Goal: Information Seeking & Learning: Learn about a topic

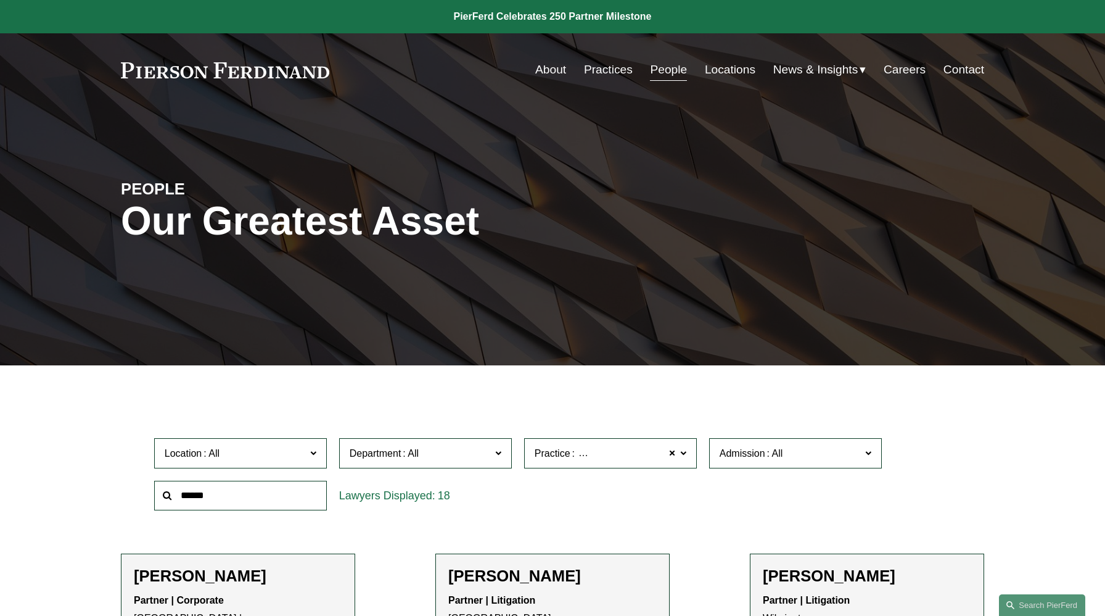
scroll to position [202, 0]
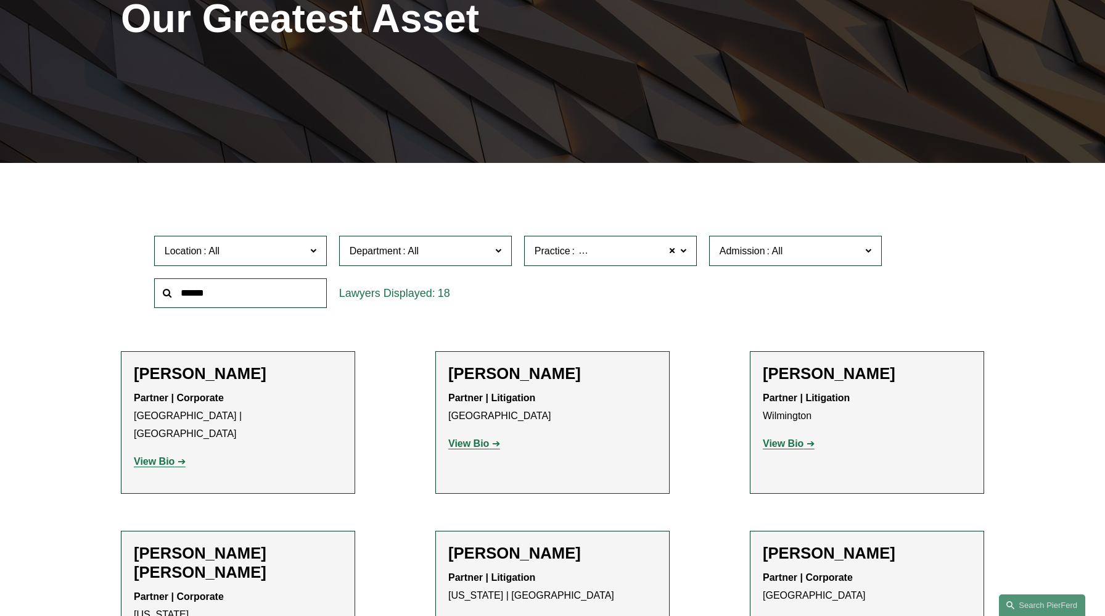
click at [688, 249] on label "Practice Bankruptcy, Financial Restructuring, and Reorganization" at bounding box center [610, 251] width 173 height 30
click at [0, 0] on link "Bankruptcy, Financial Restructuring, and Reorganization" at bounding box center [0, 0] width 0 height 0
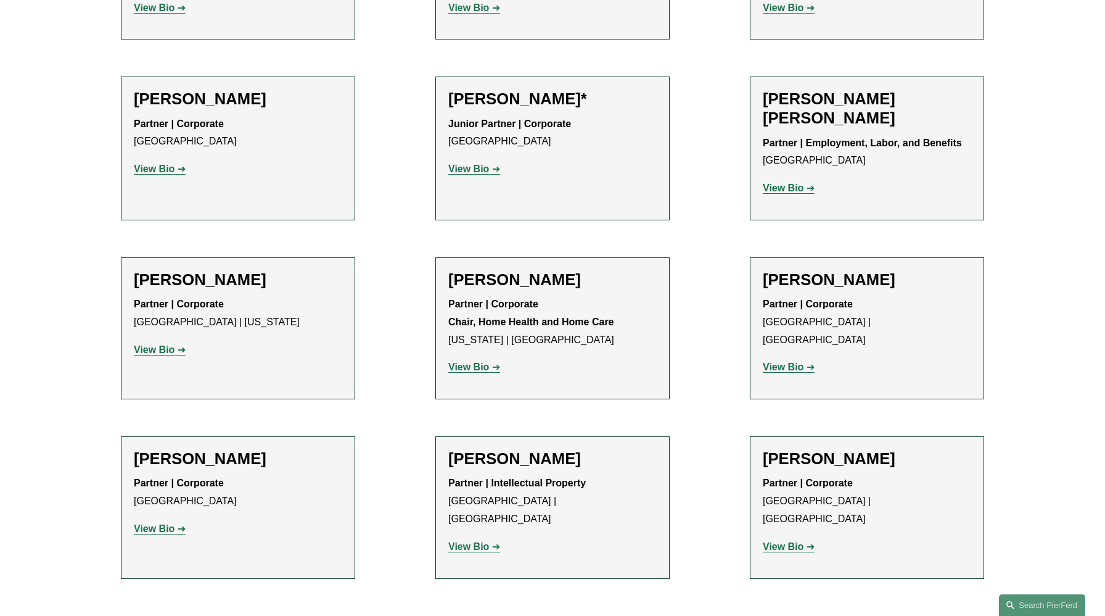
scroll to position [1108, 0]
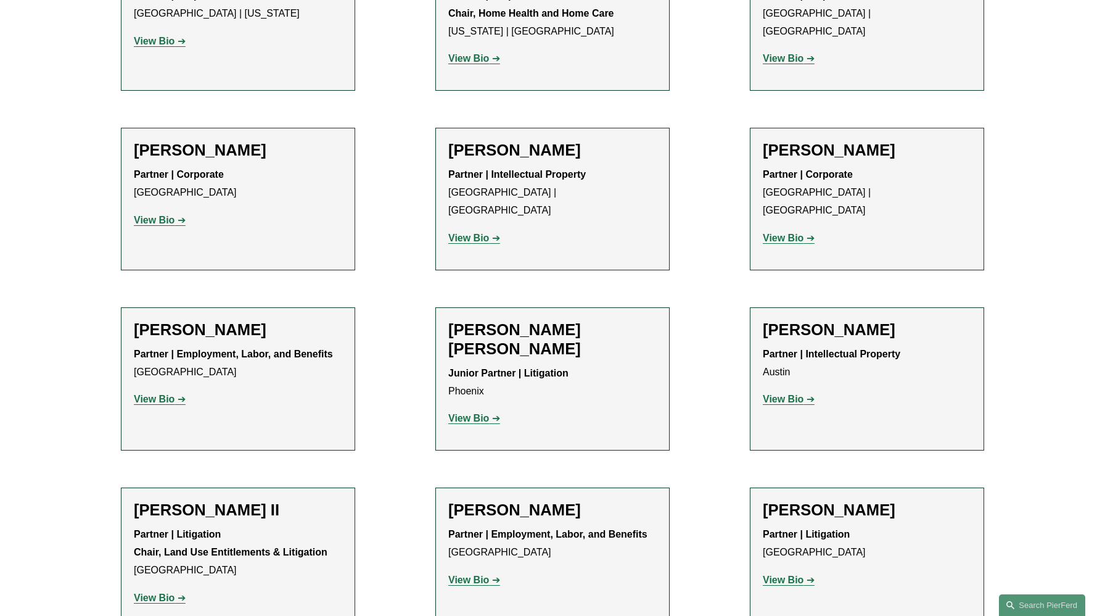
click at [576, 320] on h2 "[PERSON_NAME] [PERSON_NAME]" at bounding box center [552, 339] width 208 height 38
click at [467, 410] on p "View Bio" at bounding box center [552, 419] width 208 height 18
click at [464, 413] on strong "View Bio" at bounding box center [468, 418] width 41 height 10
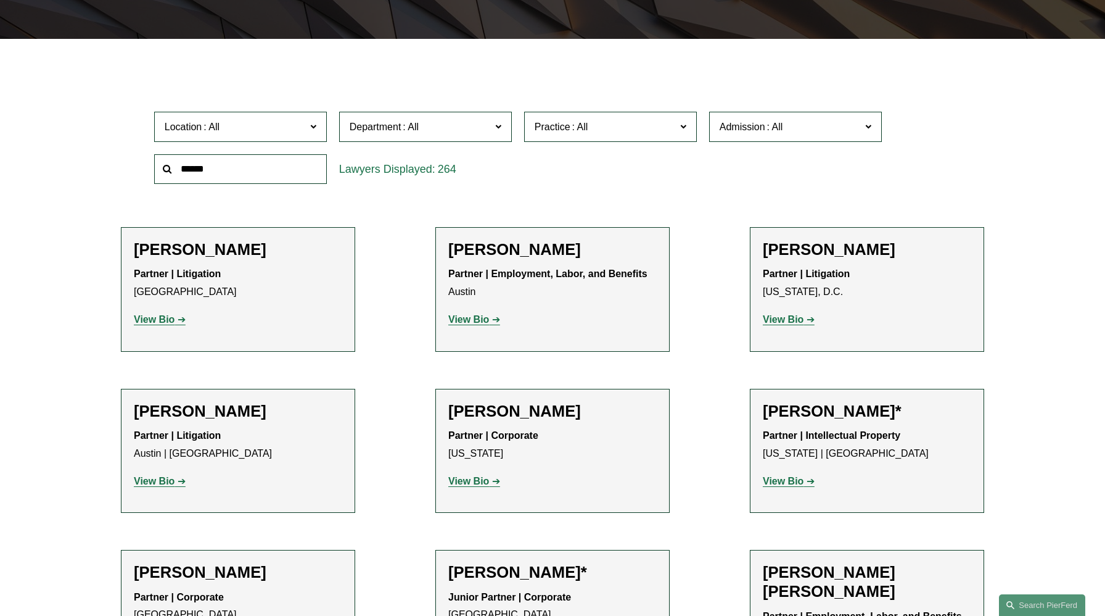
scroll to position [0, 0]
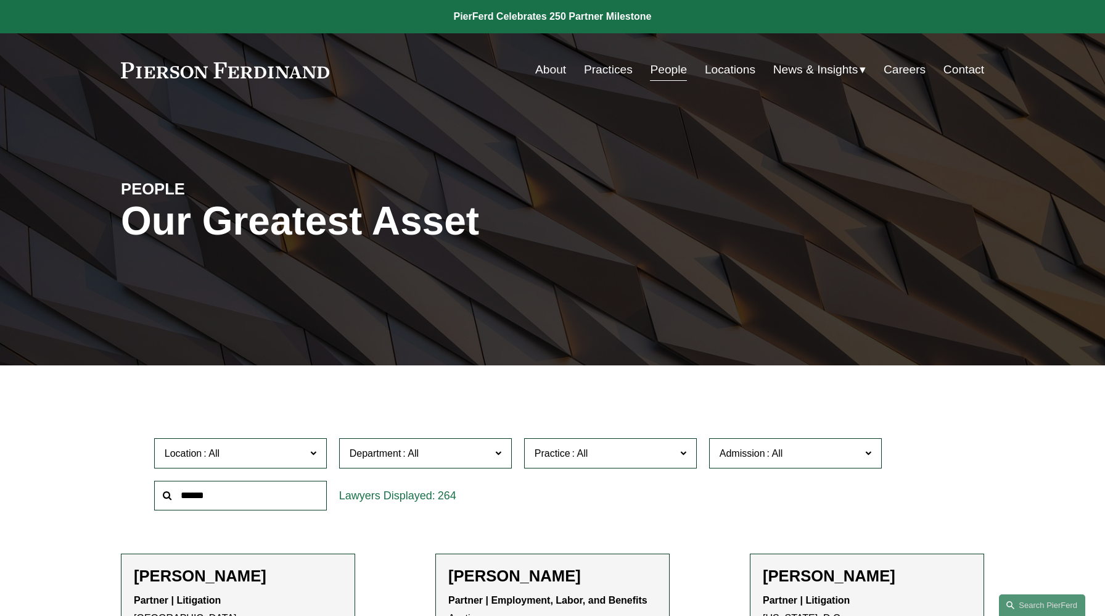
click at [648, 464] on label "Practice" at bounding box center [610, 453] width 173 height 30
click at [0, 0] on link "Bankruptcy, Financial Restructuring, and Reorganization" at bounding box center [0, 0] width 0 height 0
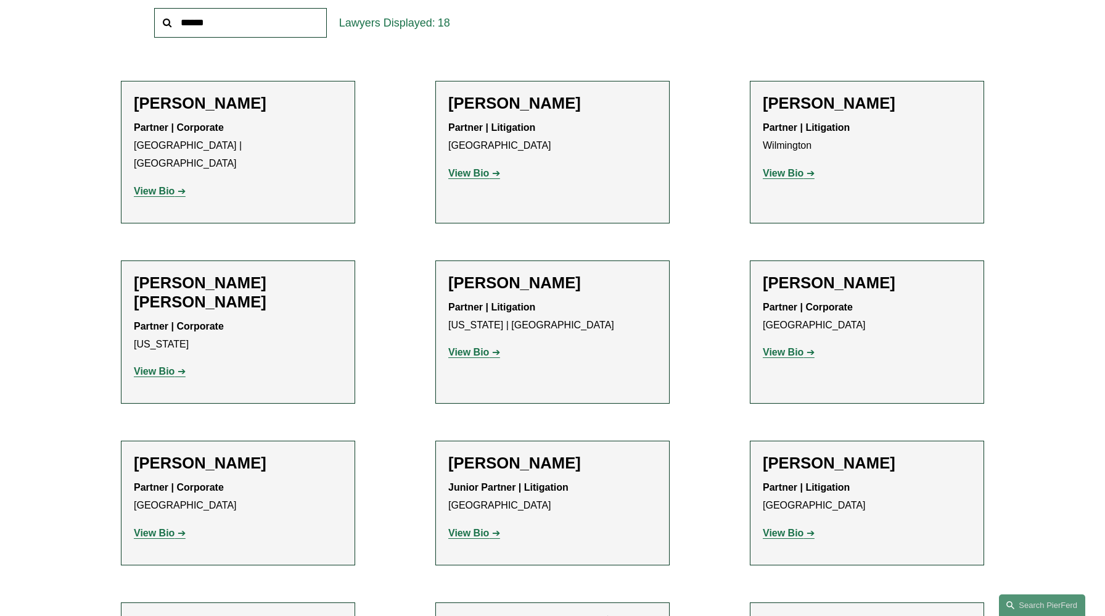
scroll to position [584, 0]
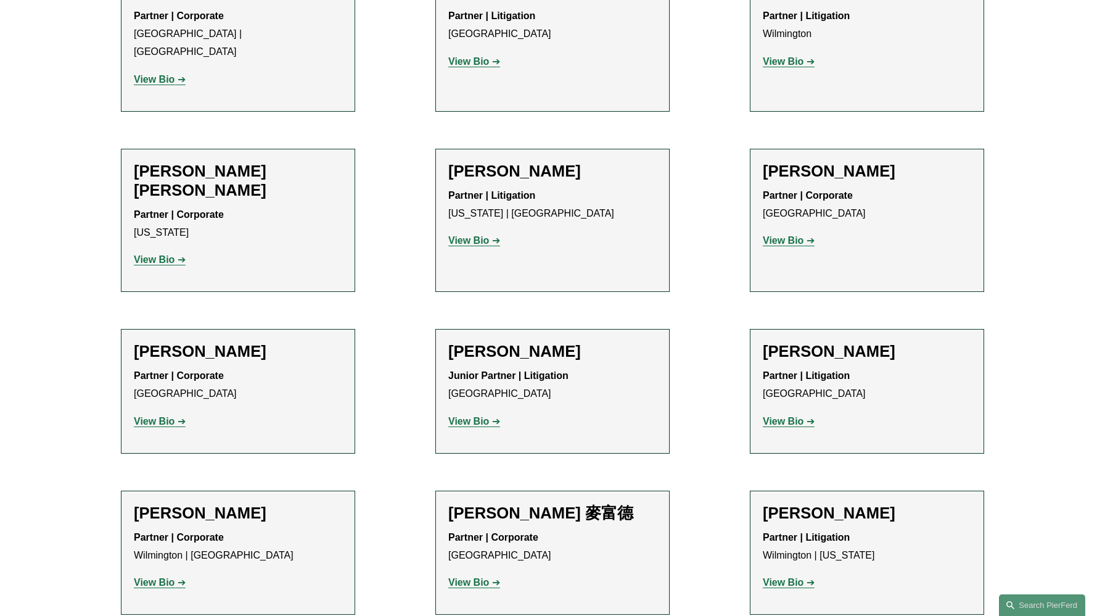
click at [538, 342] on h2 "Daniel Hayward-Hughes" at bounding box center [552, 351] width 208 height 19
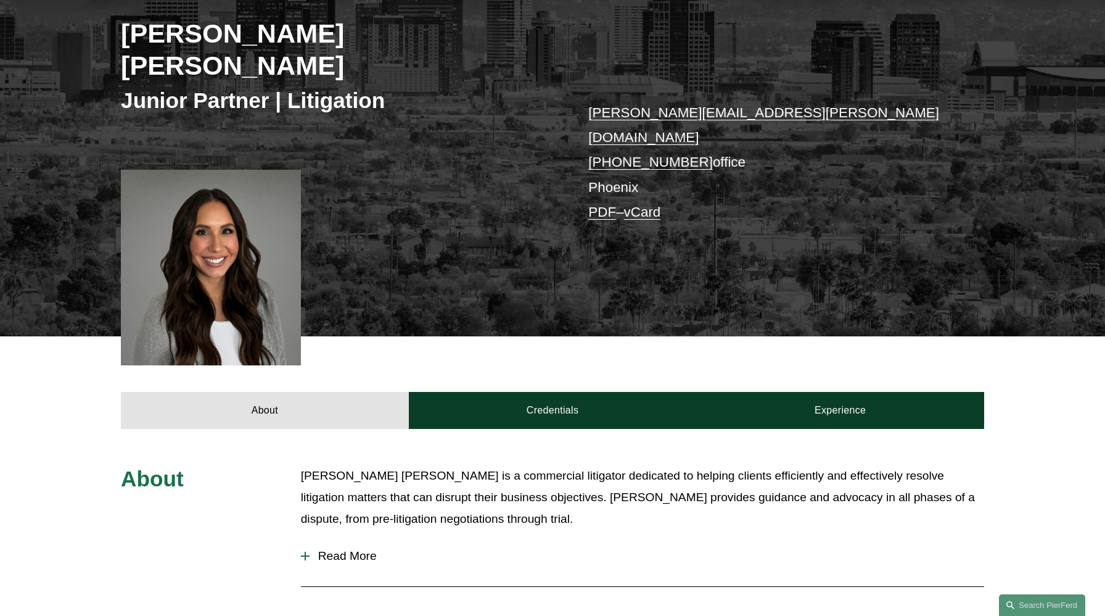
scroll to position [429, 0]
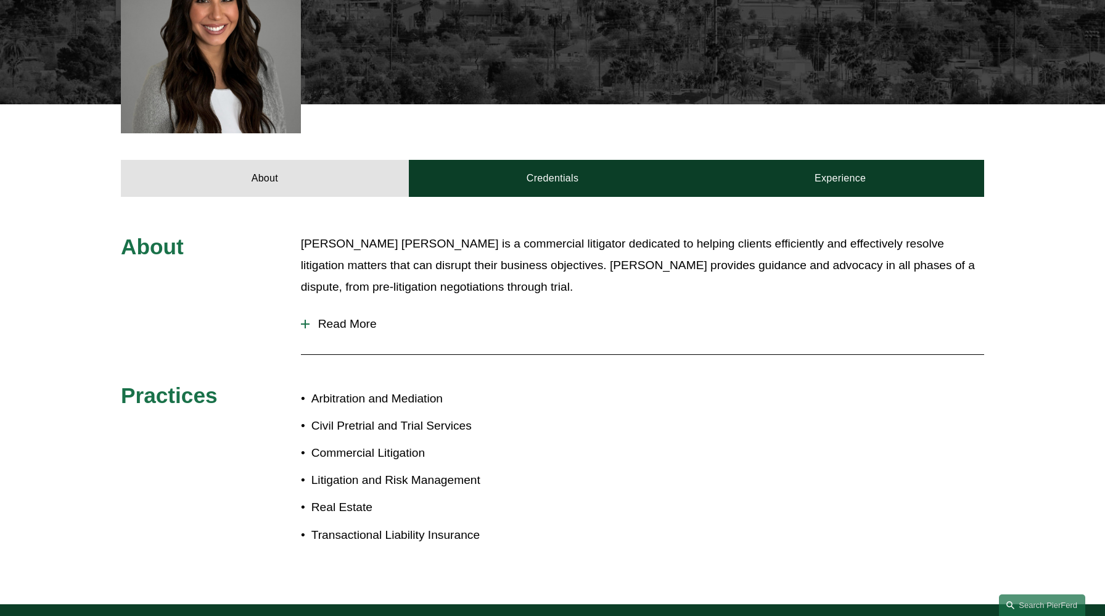
click at [368, 317] on span "Read More" at bounding box center [647, 324] width 675 height 14
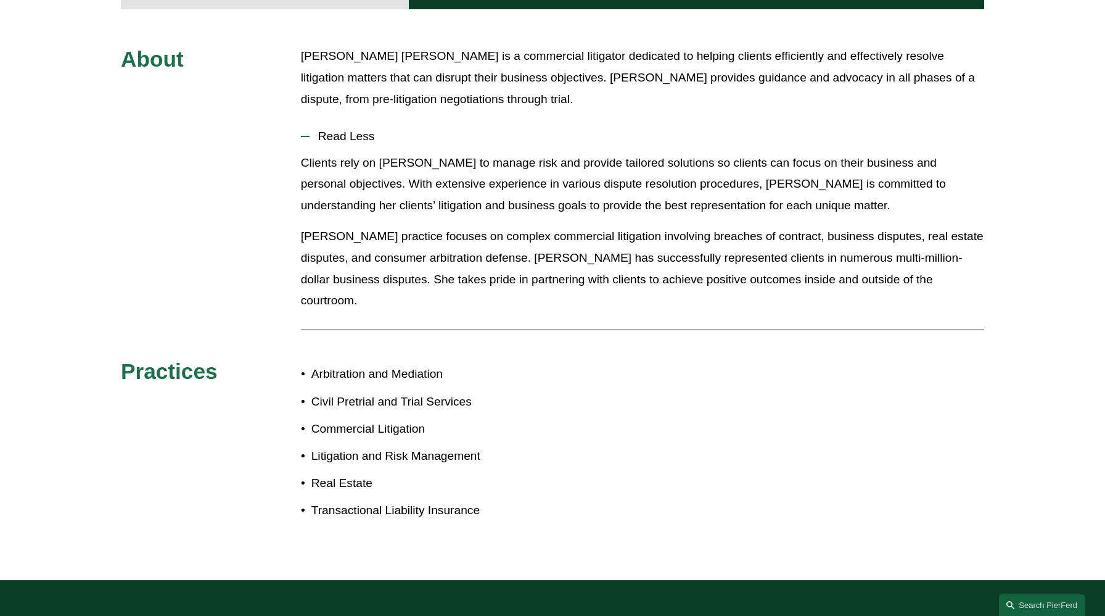
scroll to position [0, 0]
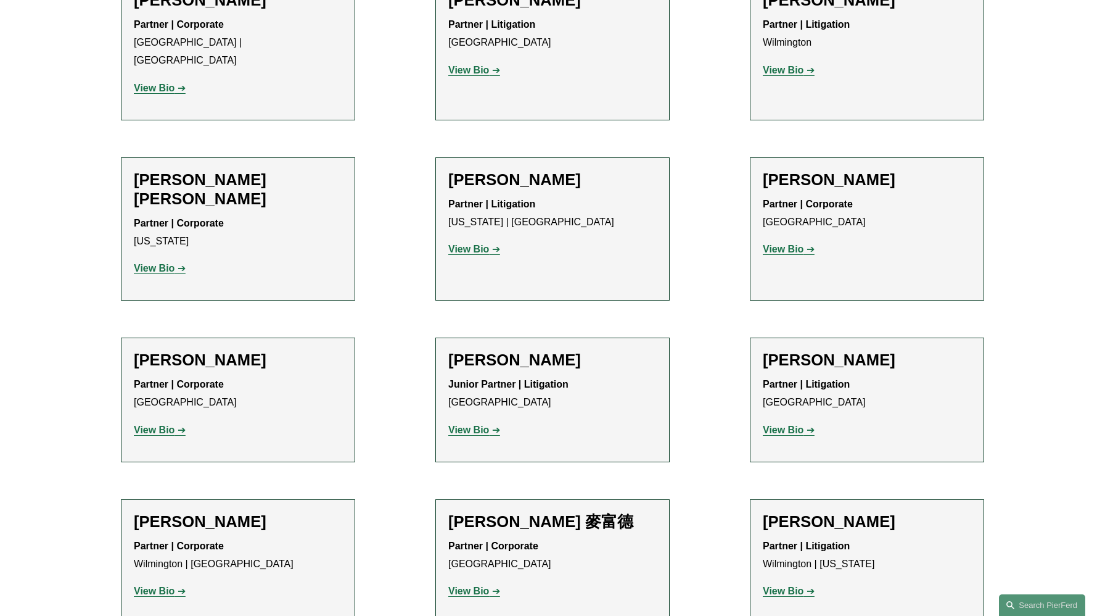
scroll to position [584, 0]
